Goal: Transaction & Acquisition: Purchase product/service

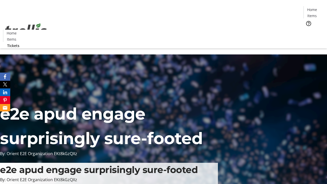
click at [307, 30] on span "Tickets" at bounding box center [313, 32] width 12 height 5
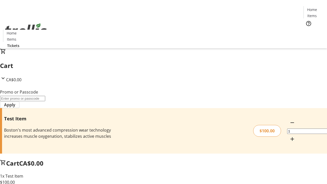
type input "FLAT"
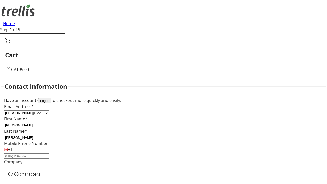
type input "[PERSON_NAME]"
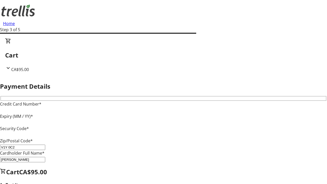
type input "V1Y 0C2"
